Goal: Transaction & Acquisition: Purchase product/service

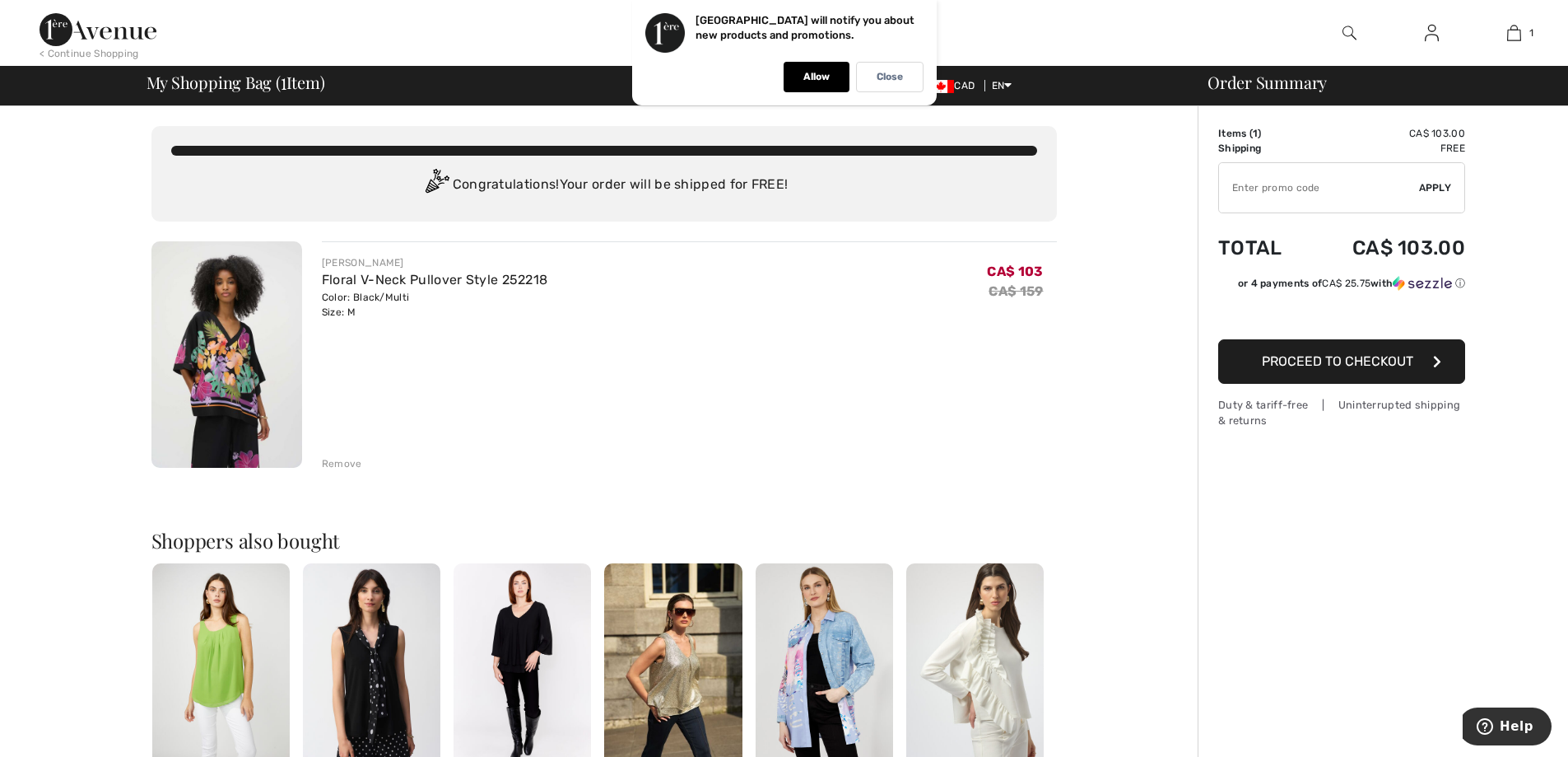
click at [1313, 356] on span "Proceed to Checkout" at bounding box center [1337, 361] width 151 height 16
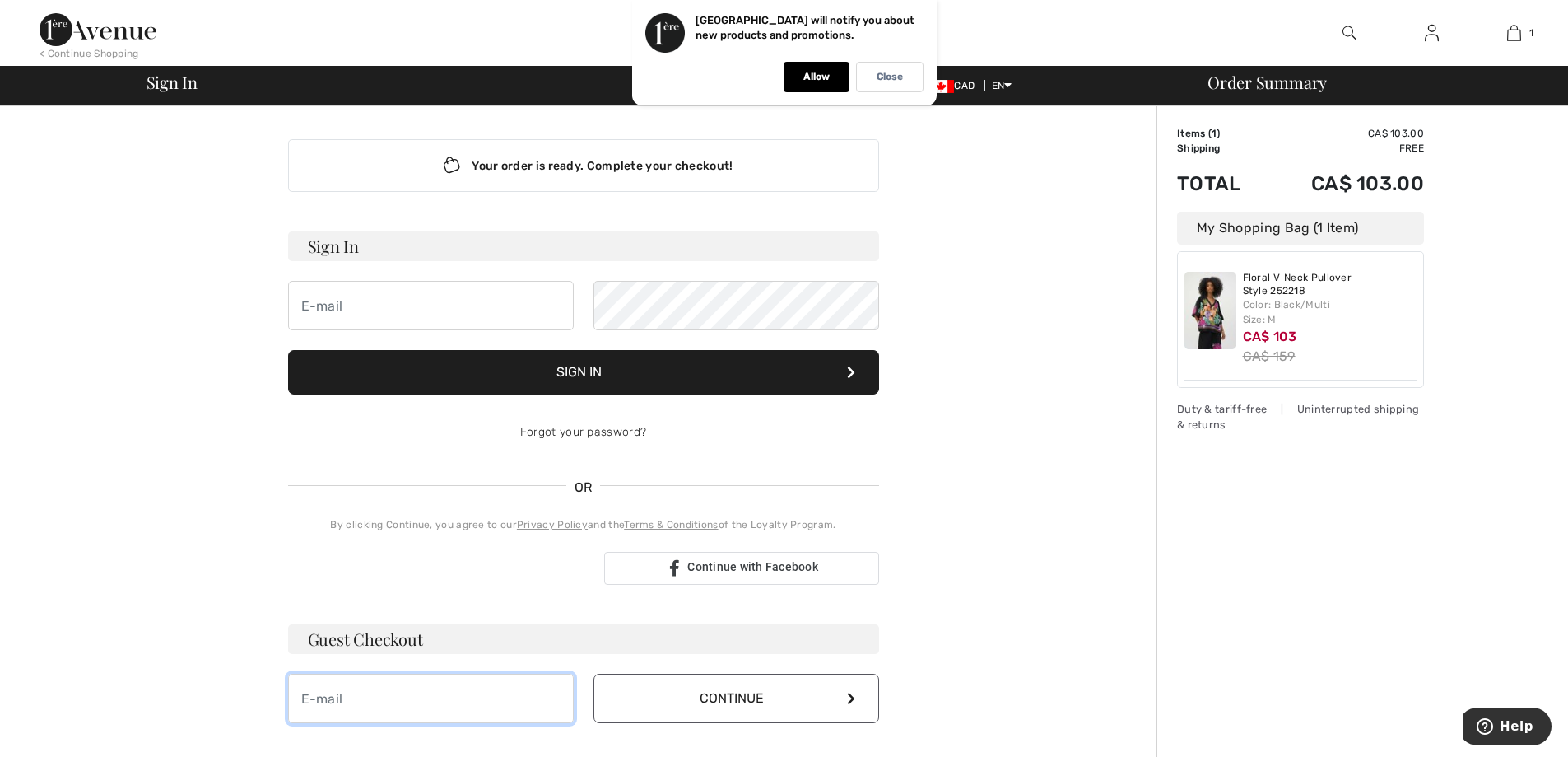
click at [365, 708] on input "email" at bounding box center [430, 698] width 285 height 50
click at [376, 703] on input "email" at bounding box center [430, 698] width 285 height 50
